Goal: Task Accomplishment & Management: Complete application form

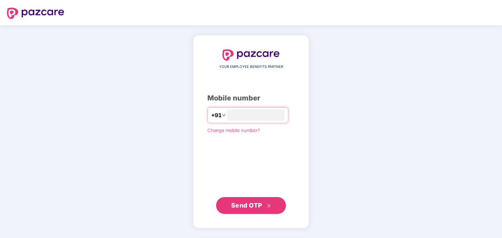
type input "**********"
click at [251, 210] on button "Send OTP" at bounding box center [251, 204] width 70 height 17
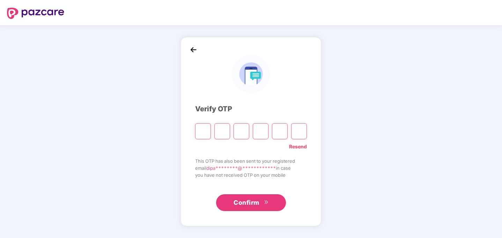
type input "*"
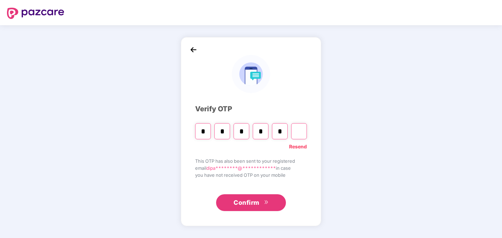
type input "*"
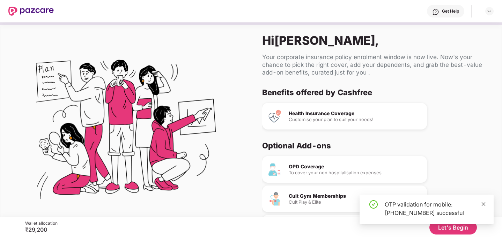
click at [484, 204] on icon "close" at bounding box center [484, 204] width 4 height 4
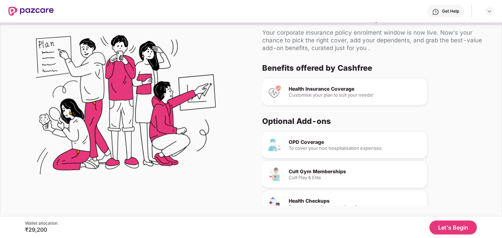
click at [450, 225] on button "Let's Begin" at bounding box center [454, 227] width 48 height 14
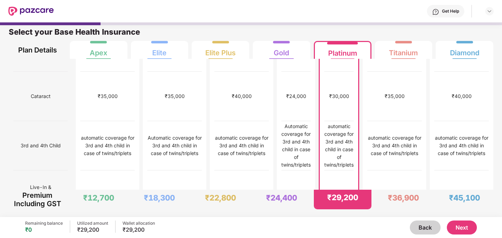
scroll to position [716, 0]
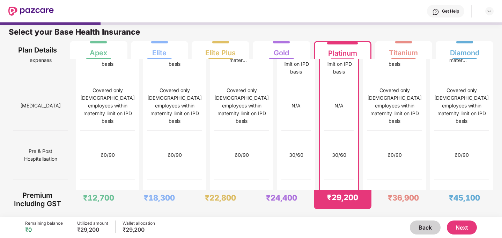
click at [463, 228] on button "Next" at bounding box center [462, 227] width 30 height 14
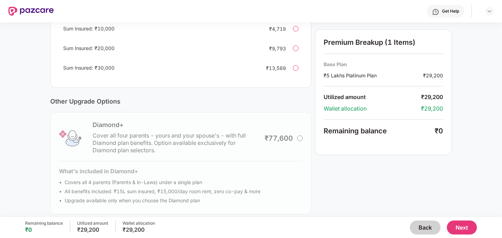
scroll to position [198, 0]
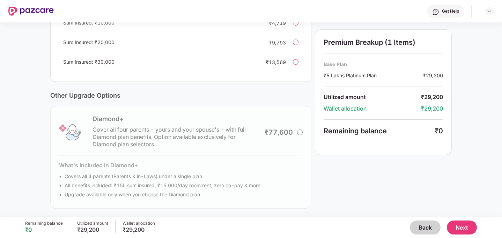
click at [462, 229] on button "Next" at bounding box center [462, 227] width 30 height 14
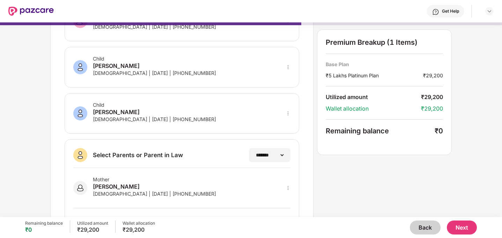
scroll to position [153, 0]
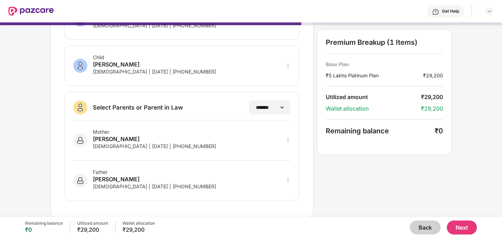
click at [466, 229] on button "Next" at bounding box center [462, 227] width 30 height 14
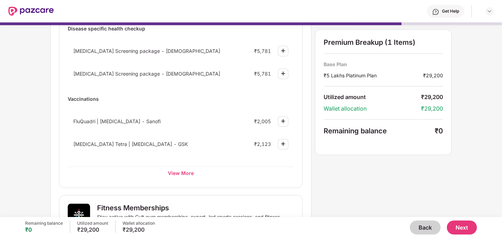
scroll to position [149, 0]
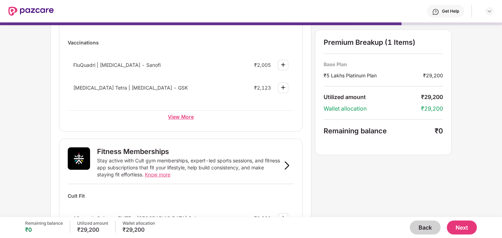
click at [180, 117] on div "View More" at bounding box center [181, 116] width 226 height 13
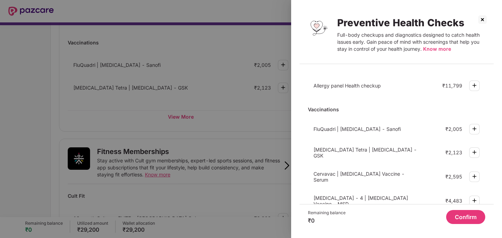
scroll to position [185, 0]
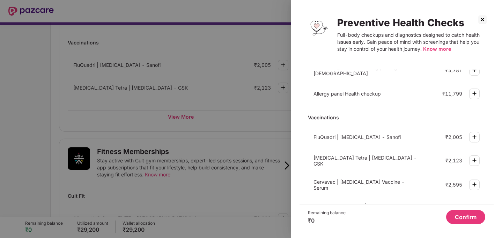
click at [480, 21] on img at bounding box center [482, 19] width 11 height 11
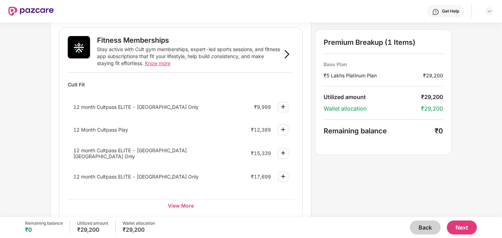
scroll to position [264, 0]
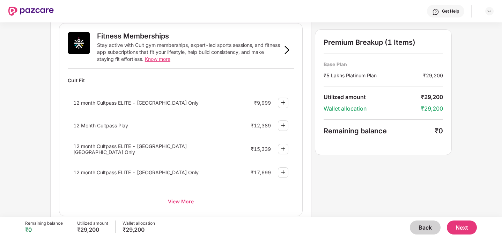
click at [183, 201] on div "View More" at bounding box center [181, 201] width 226 height 13
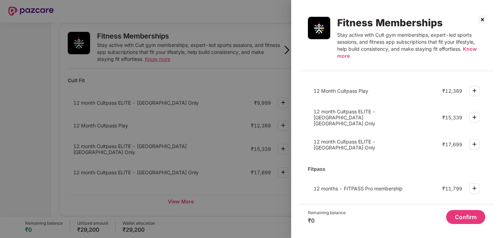
click at [484, 21] on img at bounding box center [482, 19] width 11 height 11
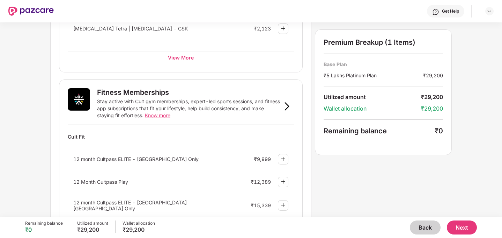
scroll to position [197, 0]
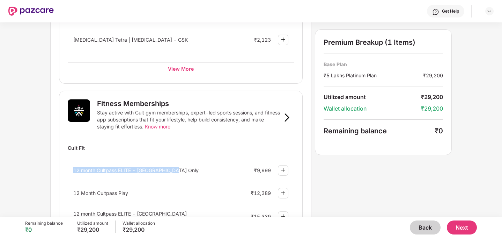
copy span "12 month Cultpass ELITE - [GEOGRAPHIC_DATA] Only"
drag, startPoint x: 173, startPoint y: 171, endPoint x: 73, endPoint y: 172, distance: 100.6
click at [73, 172] on div "12 month Cultpass ELITE - [GEOGRAPHIC_DATA] Only" at bounding box center [149, 170] width 153 height 6
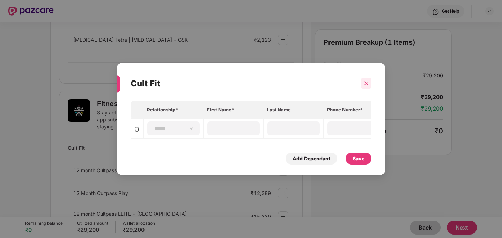
click at [366, 82] on icon "close" at bounding box center [366, 83] width 5 height 5
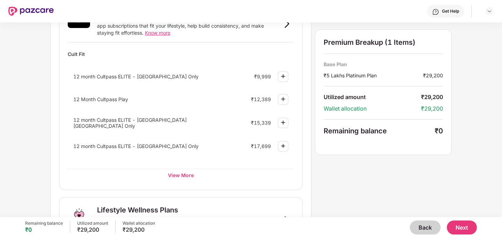
scroll to position [291, 0]
click at [184, 176] on div "View More" at bounding box center [181, 173] width 226 height 13
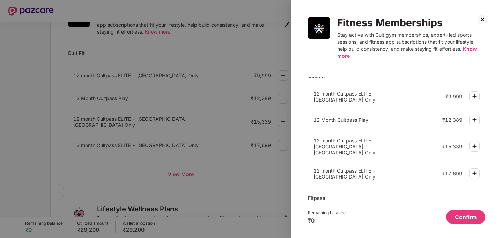
scroll to position [0, 0]
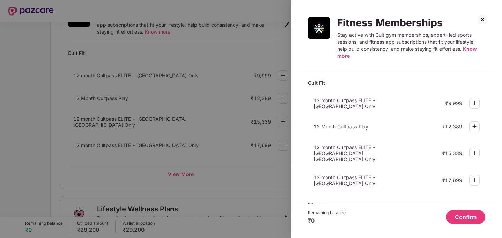
click at [376, 103] on span "12 month Cultpass ELITE - [GEOGRAPHIC_DATA] Only" at bounding box center [345, 103] width 62 height 12
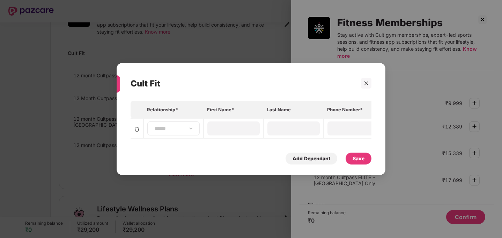
click at [165, 124] on div "**********" at bounding box center [173, 128] width 52 height 14
click at [191, 128] on select "**********" at bounding box center [173, 128] width 41 height 6
select select "****"
type input "*****"
type input "******"
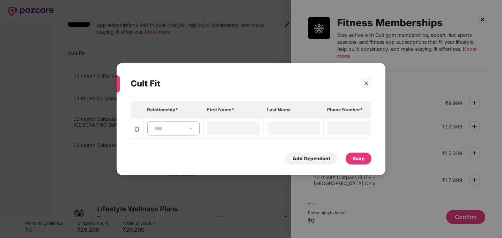
type input "**********"
click at [193, 129] on select "**********" at bounding box center [173, 128] width 41 height 6
click at [136, 129] on img at bounding box center [137, 129] width 6 height 6
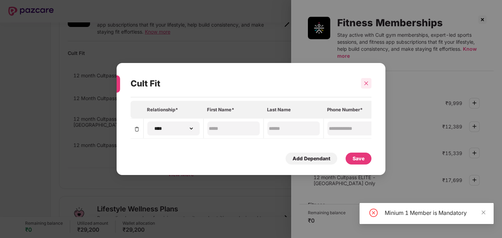
click at [366, 84] on icon "close" at bounding box center [366, 83] width 5 height 5
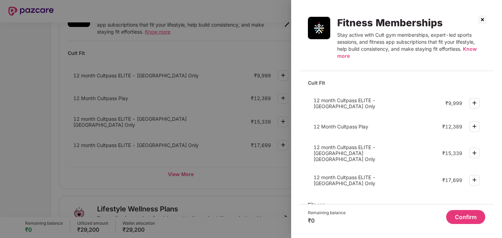
click at [470, 49] on span "Know more" at bounding box center [407, 52] width 140 height 13
click at [481, 20] on img at bounding box center [482, 19] width 11 height 11
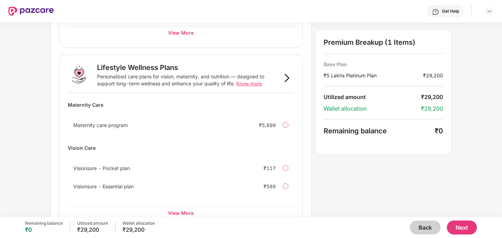
scroll to position [451, 0]
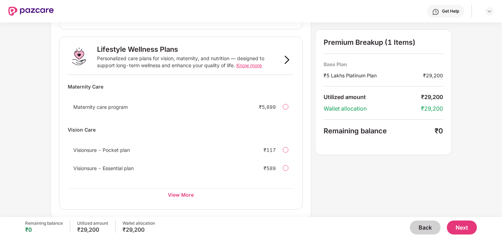
click at [468, 229] on button "Next" at bounding box center [462, 227] width 30 height 14
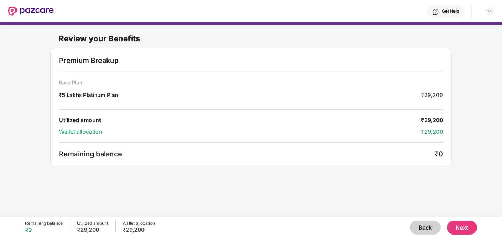
click at [465, 229] on button "Next" at bounding box center [462, 227] width 30 height 14
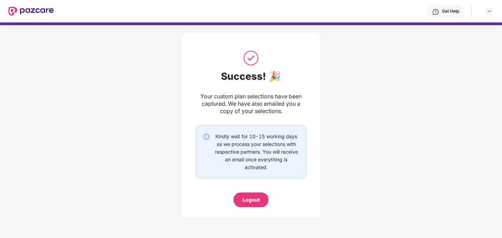
scroll to position [14, 0]
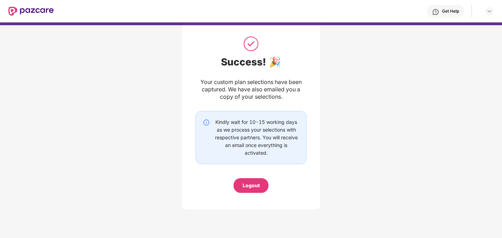
click at [251, 186] on div "Logout" at bounding box center [251, 185] width 17 height 8
